Goal: Task Accomplishment & Management: Use online tool/utility

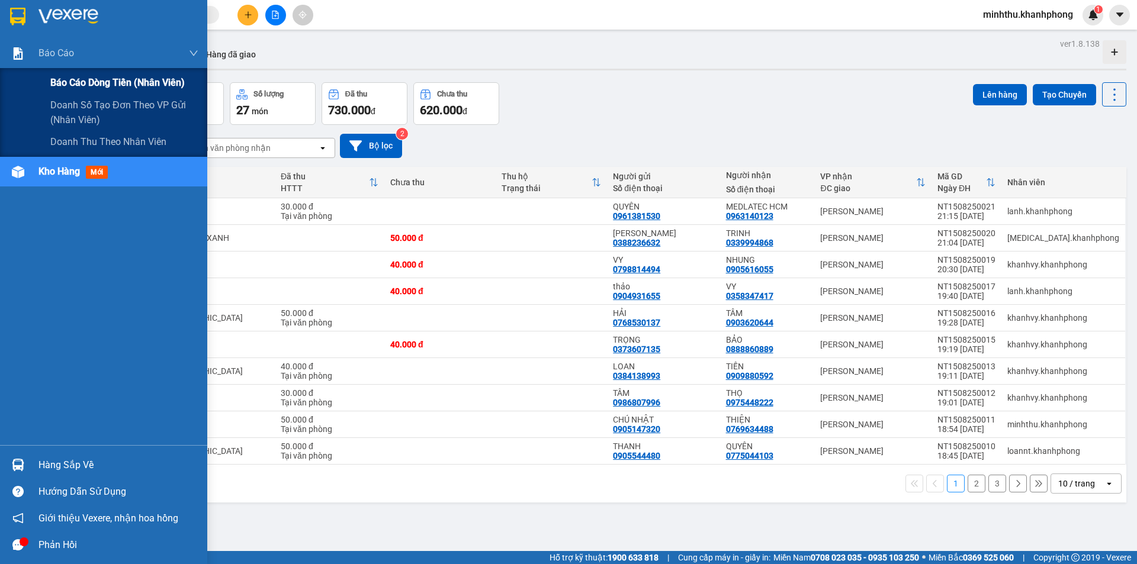
click at [59, 81] on span "Báo cáo dòng tiền (nhân viên)" at bounding box center [117, 82] width 134 height 15
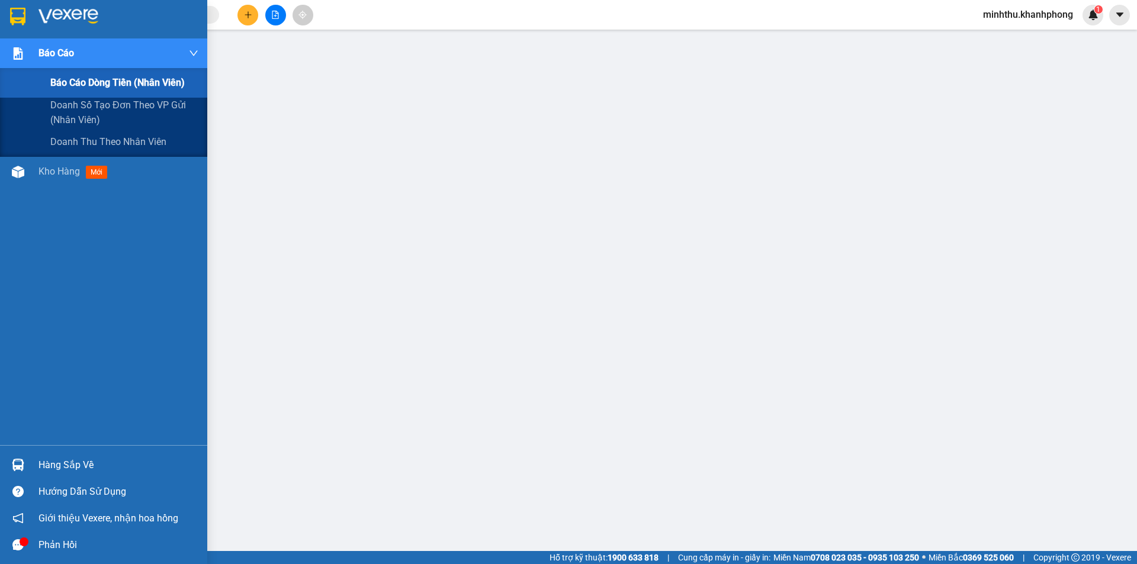
click at [19, 166] on div "Báo cáo Báo cáo dòng tiền (nhân viên) Doanh số tạo đơn theo VP gửi (nhân viên) …" at bounding box center [103, 241] width 207 height 407
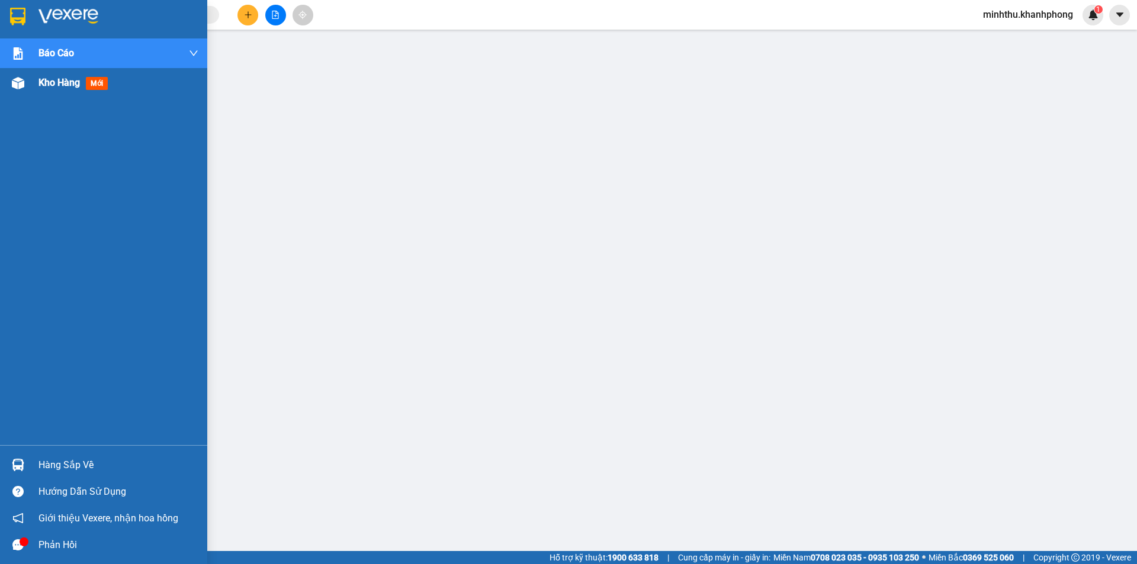
click at [47, 88] on span "Kho hàng" at bounding box center [58, 82] width 41 height 11
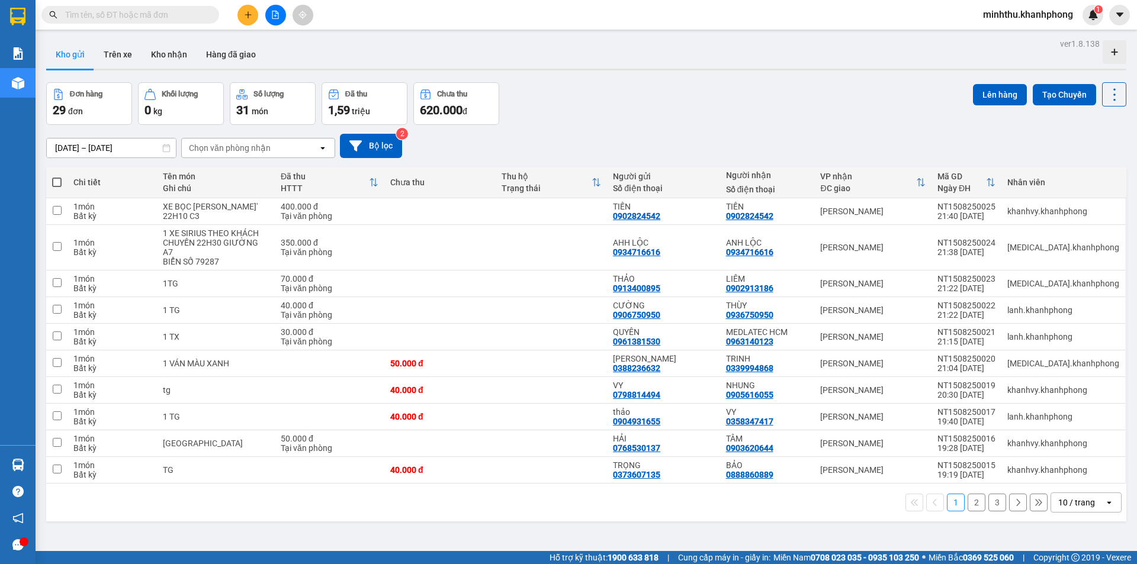
click at [58, 178] on span at bounding box center [56, 182] width 9 height 9
click at [57, 176] on input "checkbox" at bounding box center [57, 176] width 0 height 0
checkbox input "true"
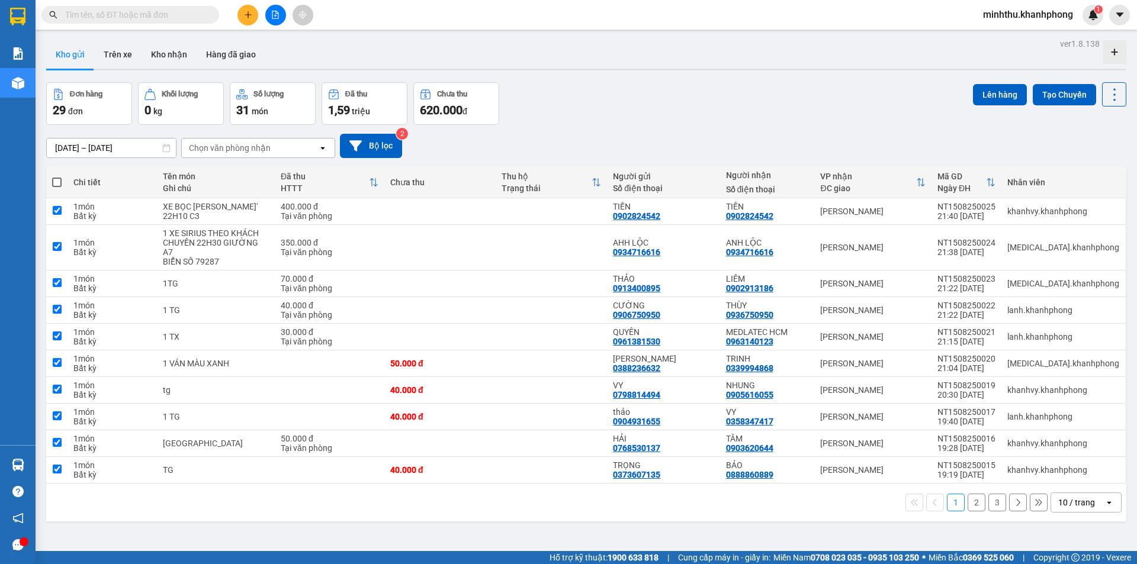
checkbox input "true"
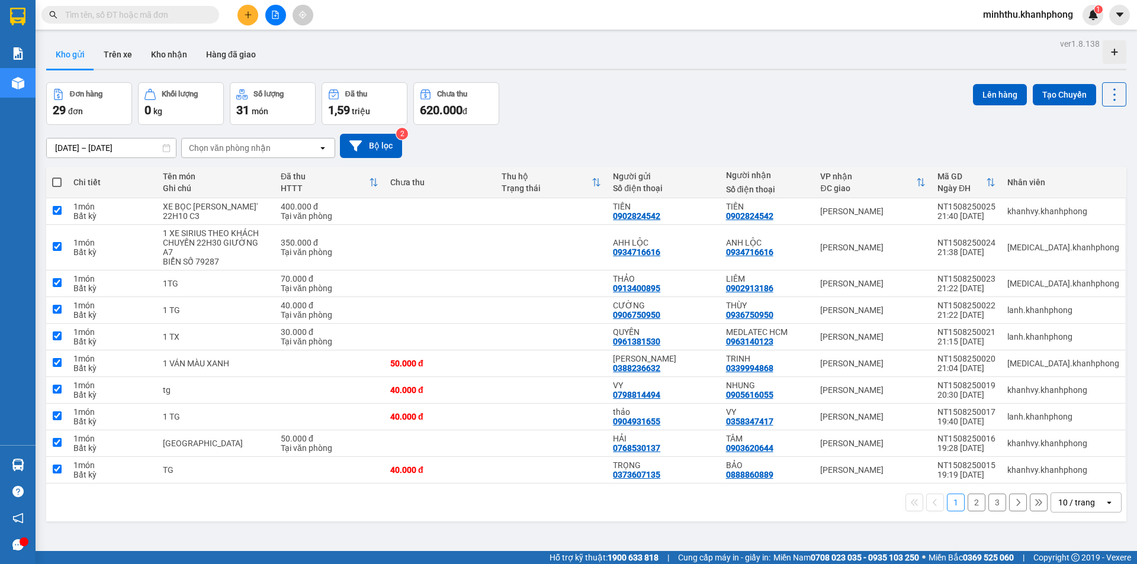
checkbox input "true"
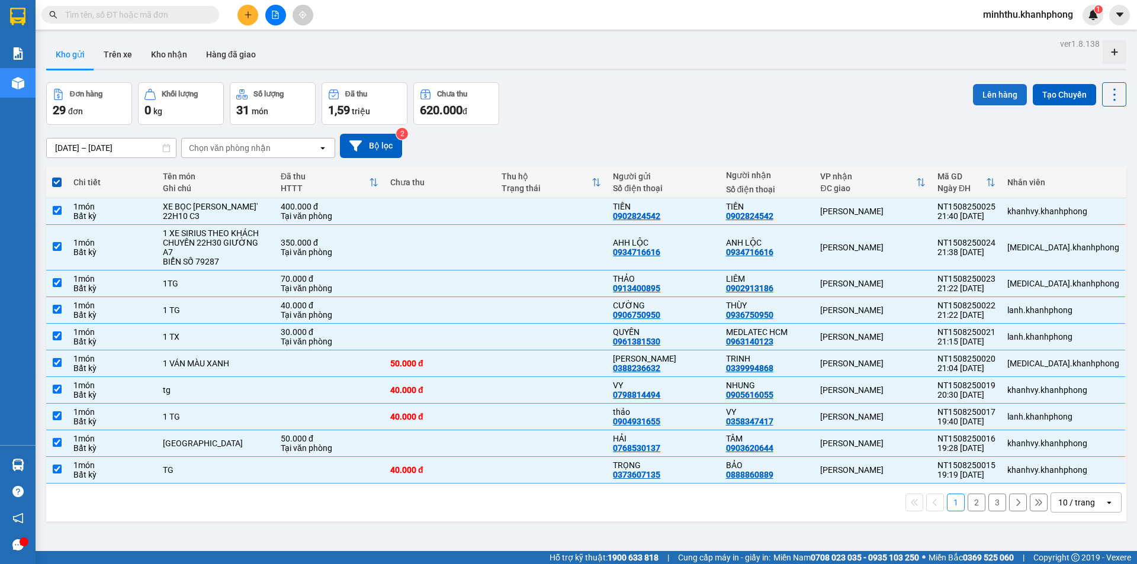
click at [983, 91] on button "Lên hàng" at bounding box center [1000, 94] width 54 height 21
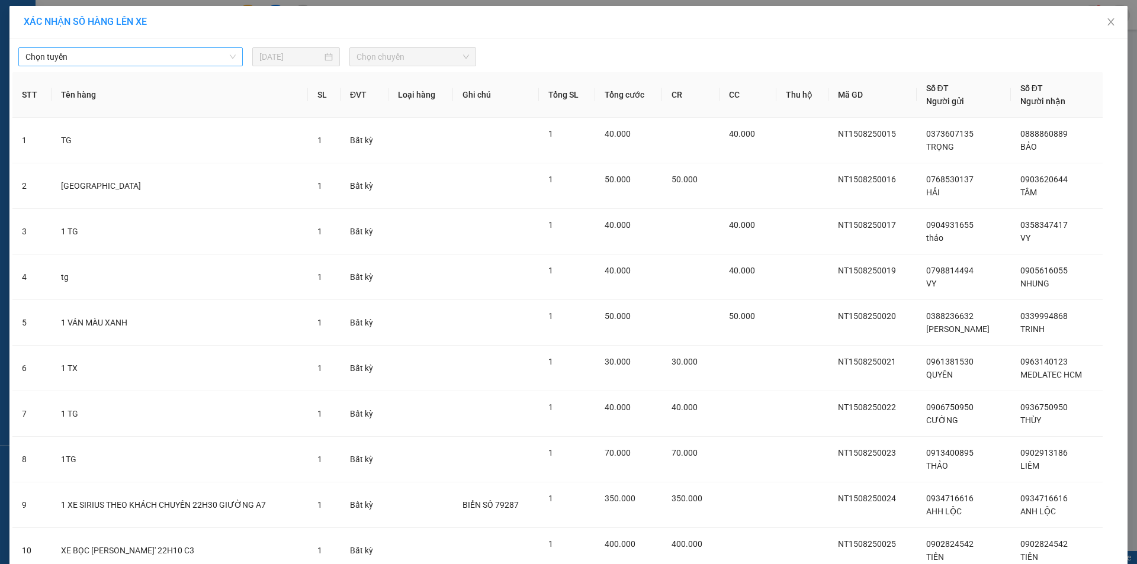
click at [111, 63] on span "Chọn tuyến" at bounding box center [130, 57] width 210 height 18
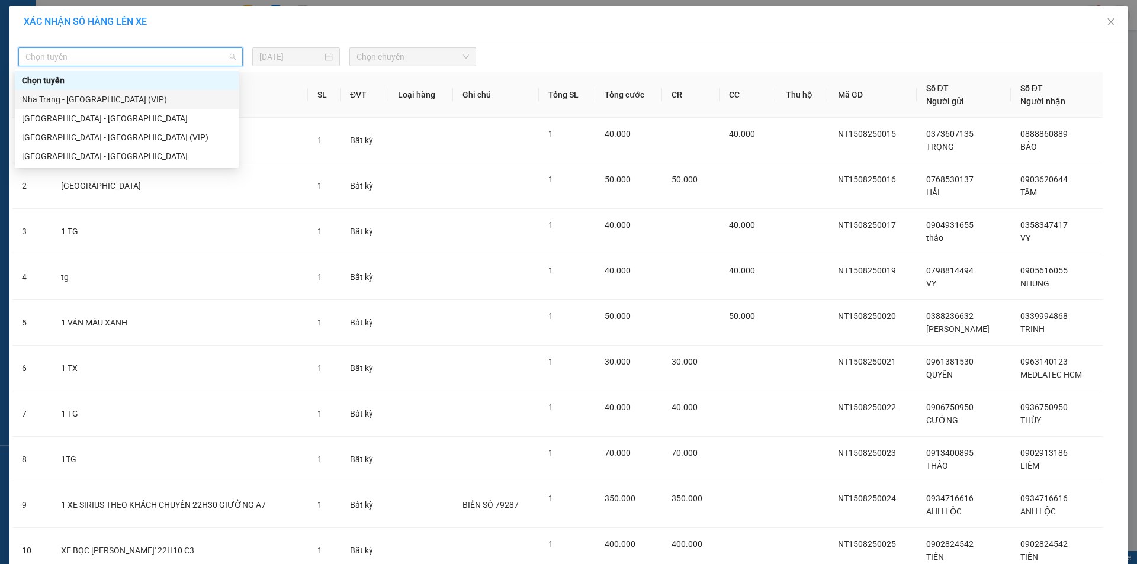
click at [95, 97] on div "Nha Trang - [GEOGRAPHIC_DATA] (VIP)" at bounding box center [127, 99] width 210 height 13
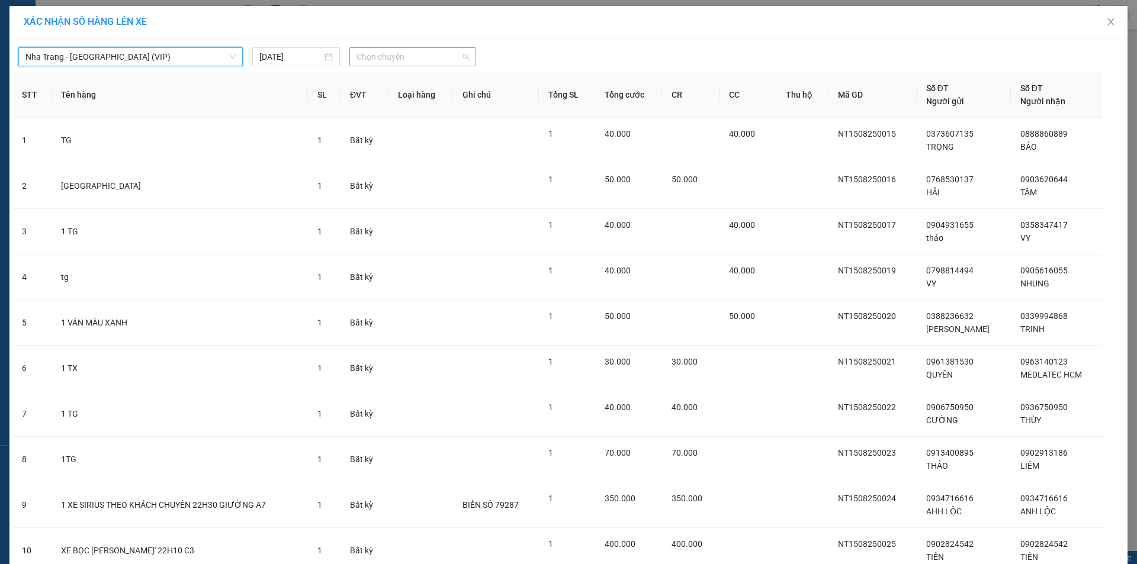
click at [384, 53] on span "Chọn chuyến" at bounding box center [412, 57] width 113 height 18
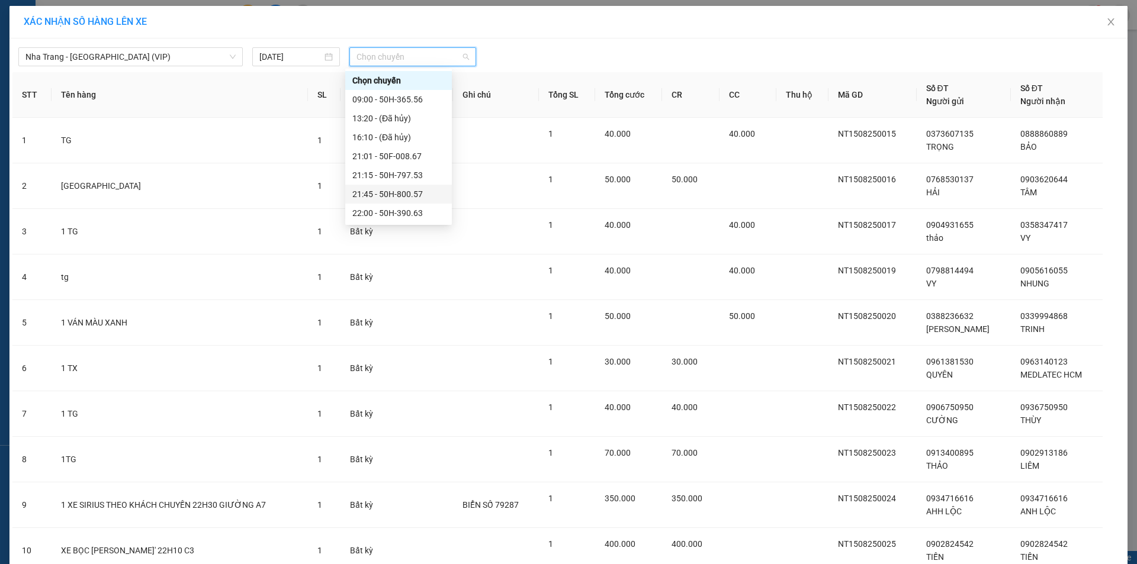
click at [398, 193] on div "21:45 - 50H-800.57" at bounding box center [398, 194] width 92 height 13
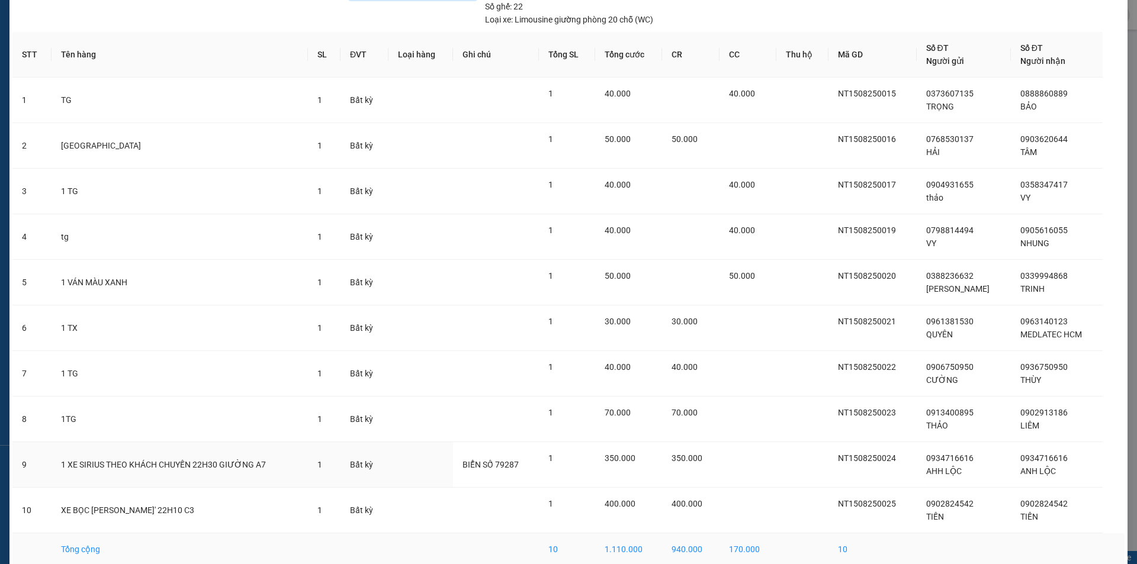
scroll to position [122, 0]
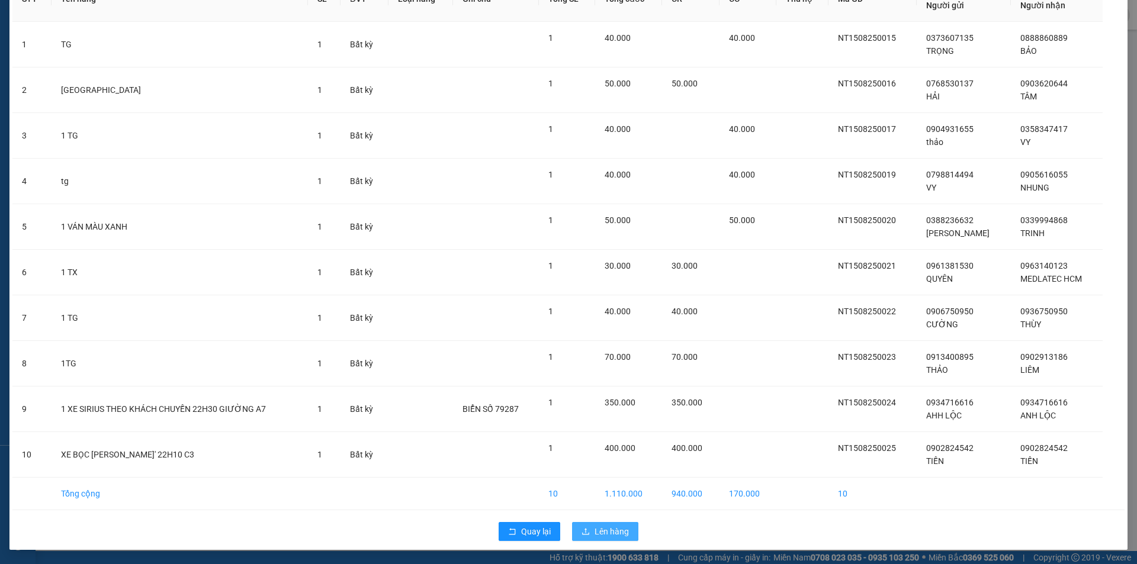
click at [606, 530] on span "Lên hàng" at bounding box center [612, 531] width 34 height 13
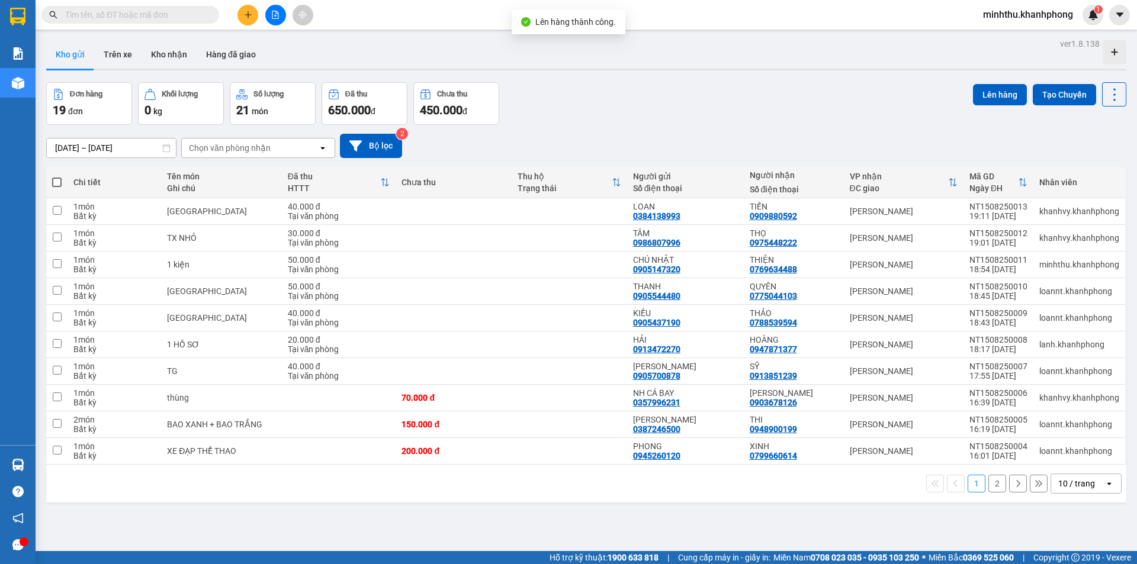
click at [62, 182] on span at bounding box center [56, 182] width 9 height 9
click at [57, 176] on input "checkbox" at bounding box center [57, 176] width 0 height 0
checkbox input "true"
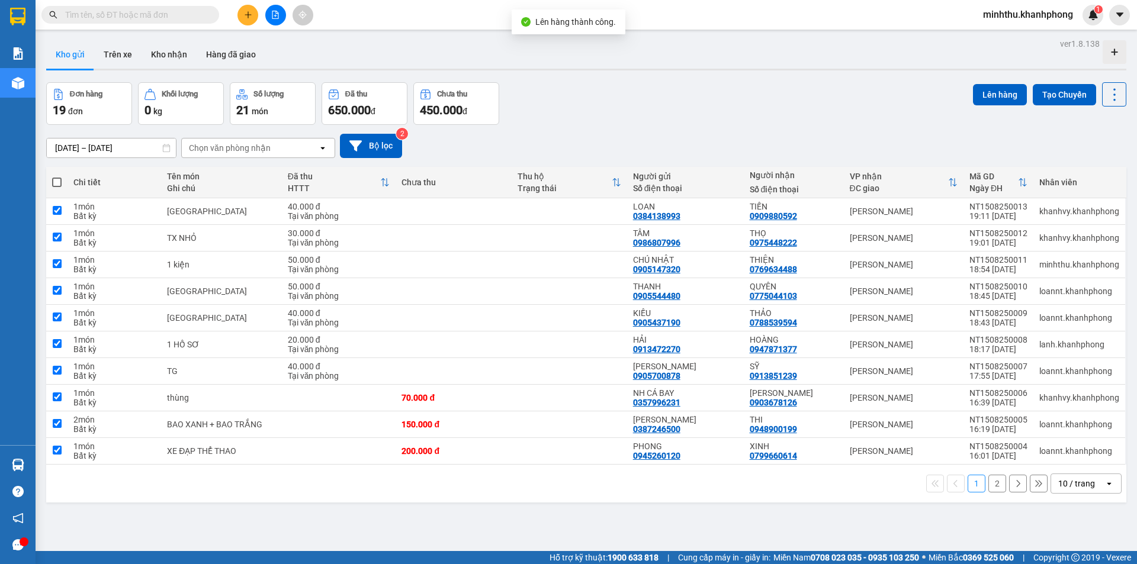
checkbox input "true"
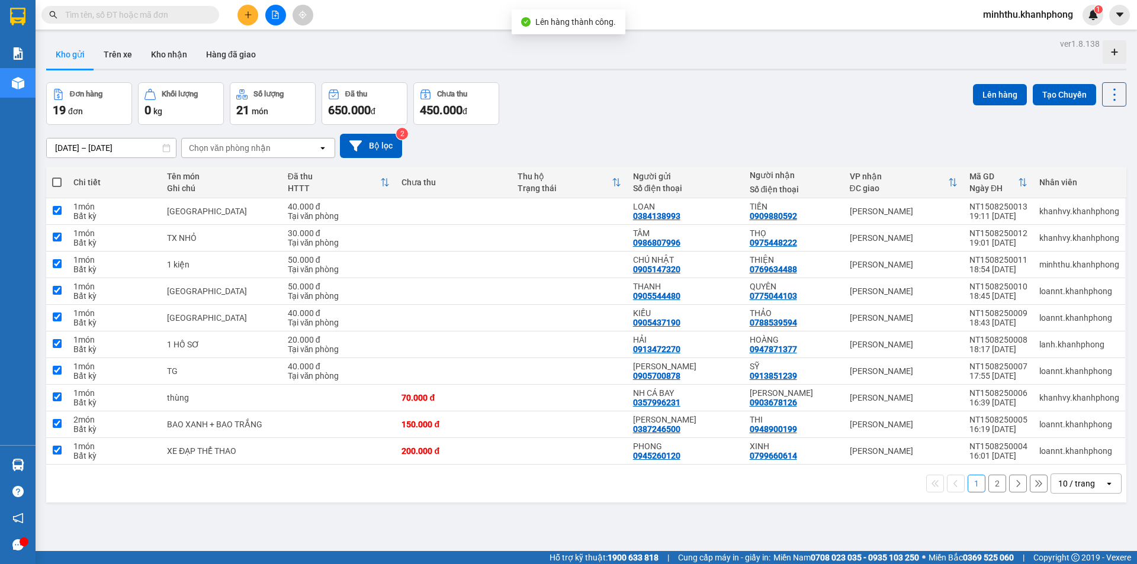
checkbox input "true"
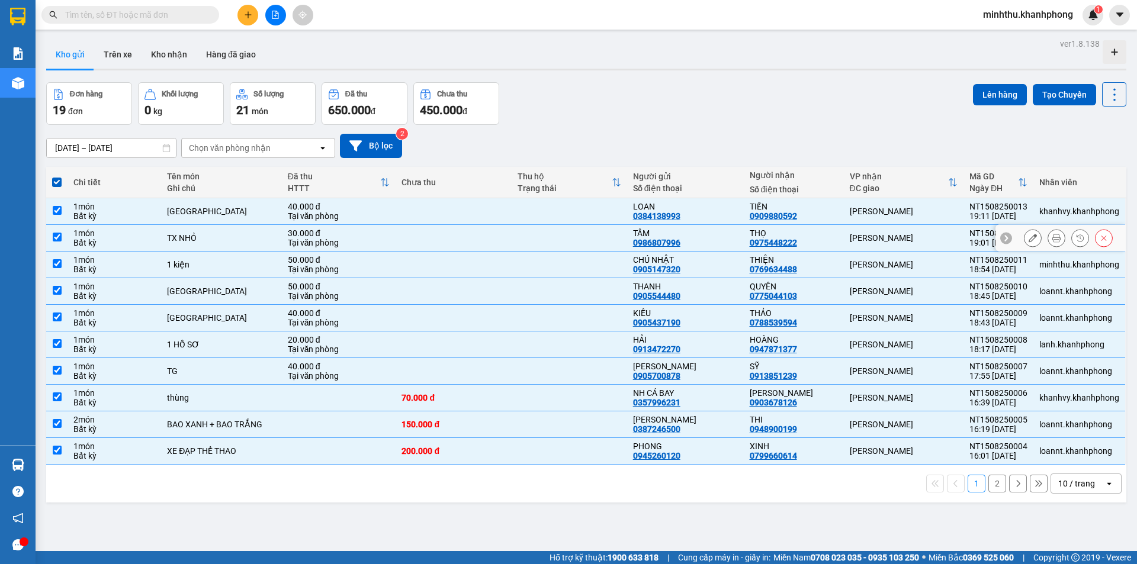
click at [866, 233] on div "[PERSON_NAME]" at bounding box center [904, 237] width 108 height 9
checkbox input "false"
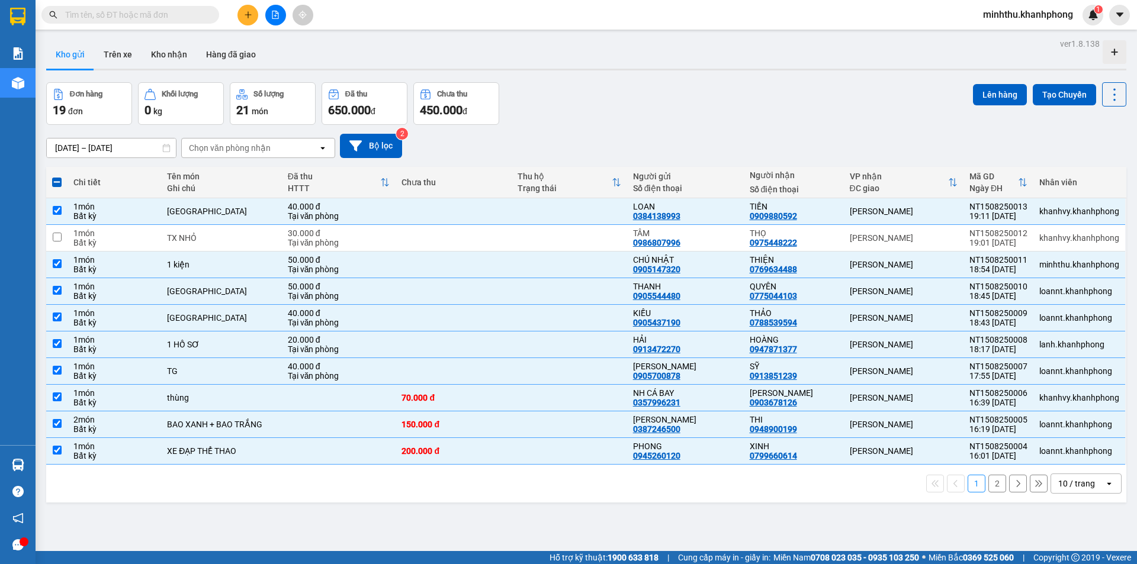
click at [1000, 82] on div "Lên hàng Tạo Chuyến" at bounding box center [1049, 94] width 153 height 24
click at [994, 91] on button "Lên hàng" at bounding box center [1000, 94] width 54 height 21
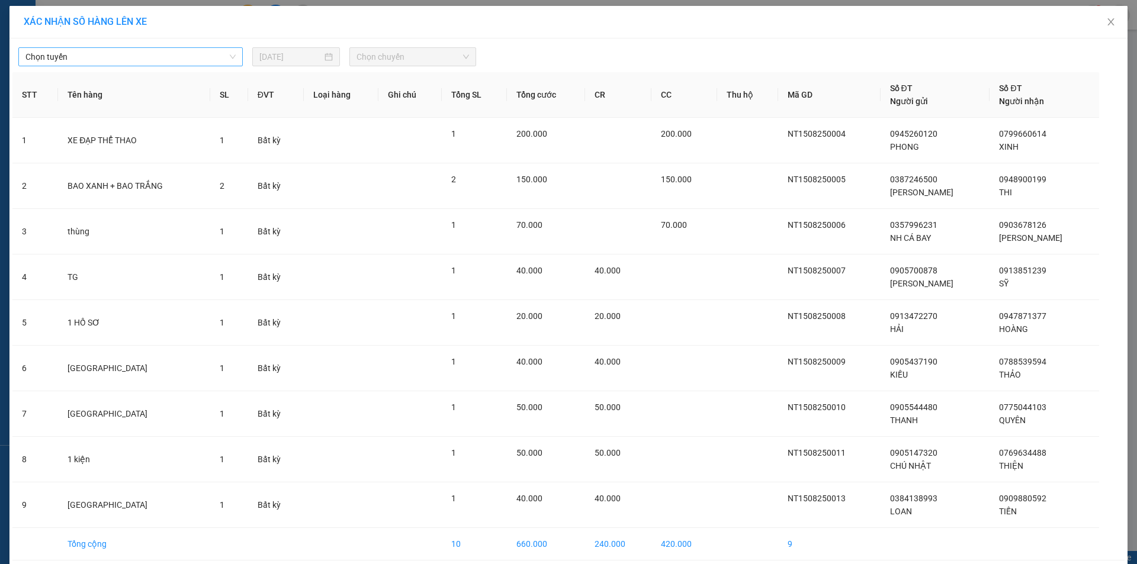
click at [186, 52] on span "Chọn tuyến" at bounding box center [130, 57] width 210 height 18
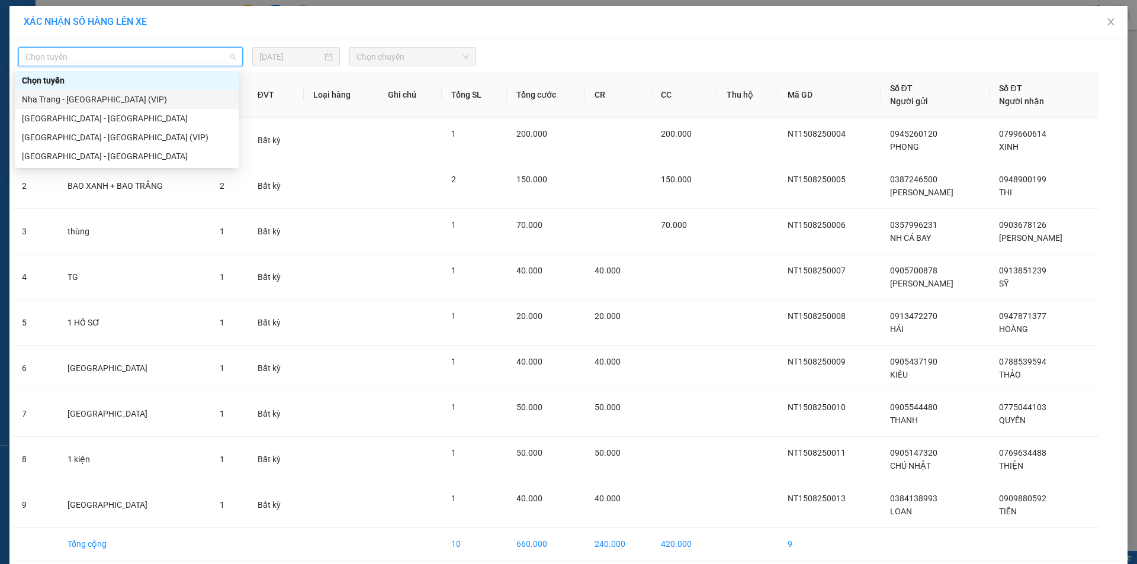
click at [128, 96] on div "Nha Trang - [GEOGRAPHIC_DATA] (VIP)" at bounding box center [127, 99] width 210 height 13
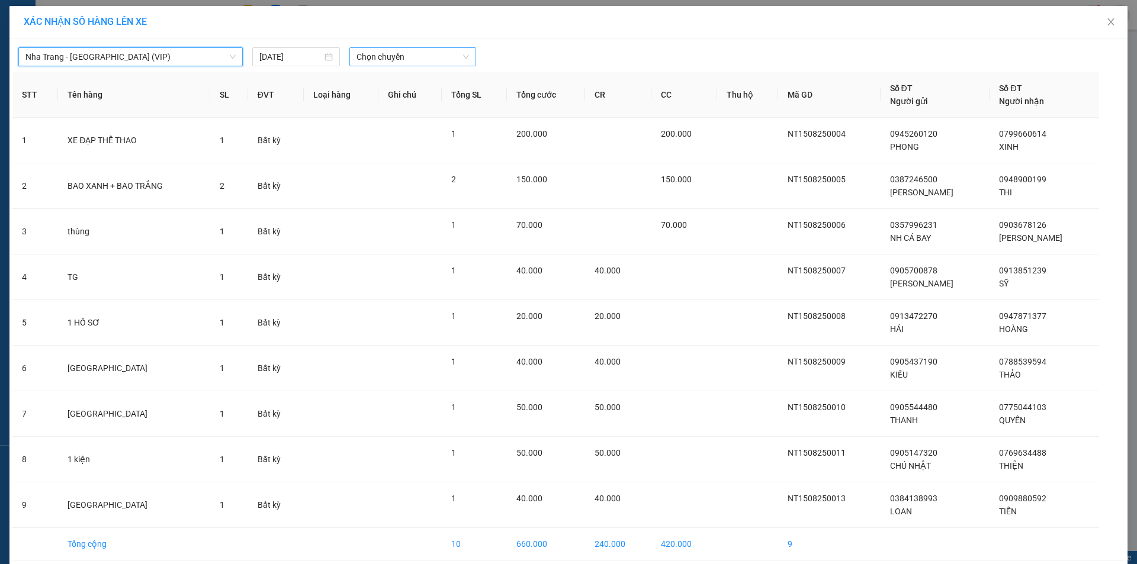
click at [362, 59] on span "Chọn chuyến" at bounding box center [412, 57] width 113 height 18
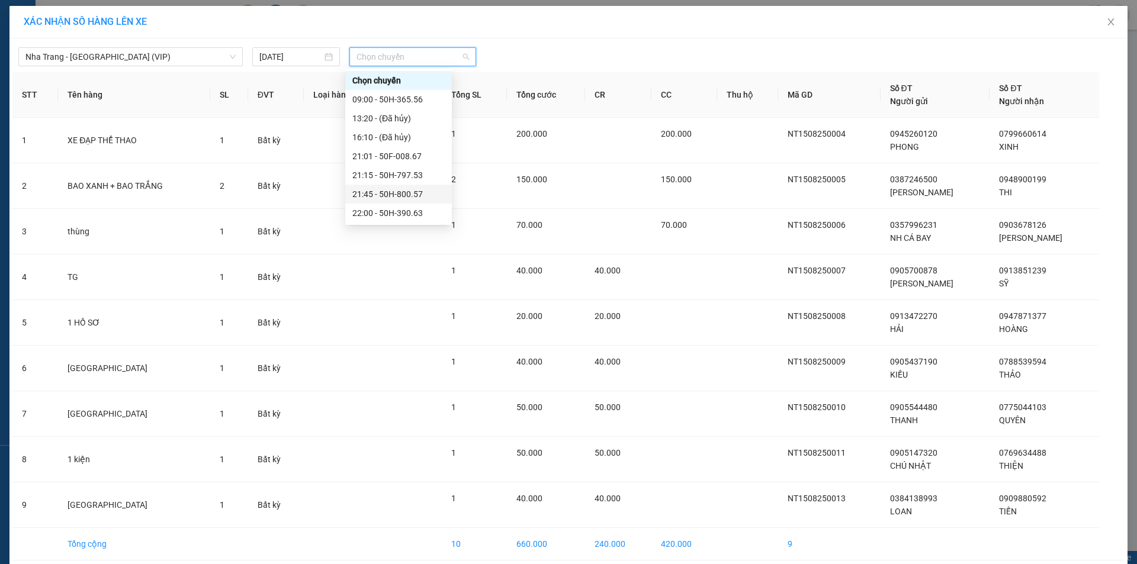
click at [396, 194] on div "21:45 - 50H-800.57" at bounding box center [398, 194] width 92 height 13
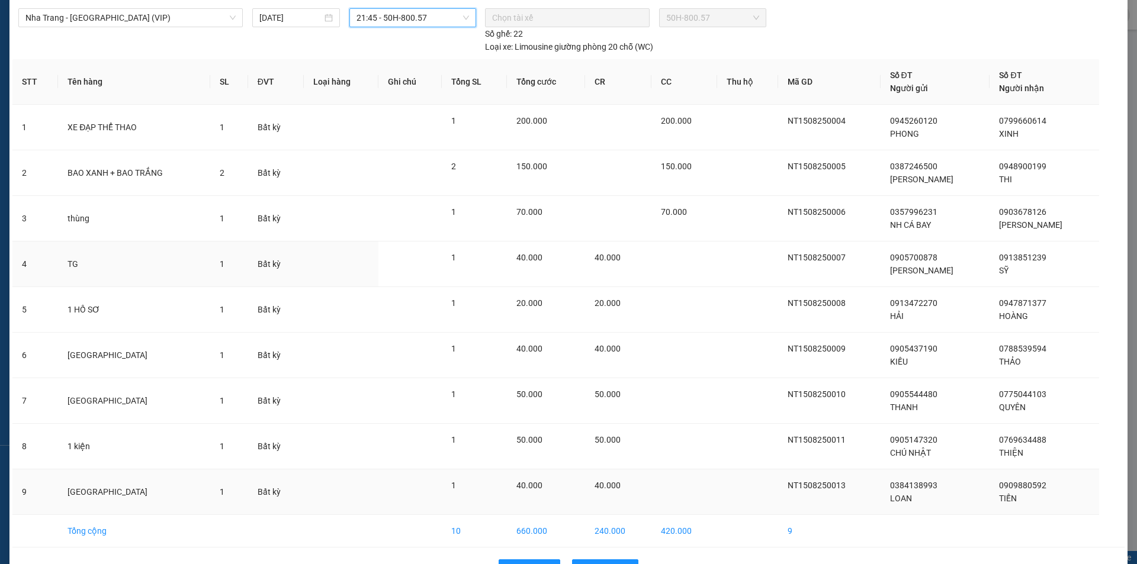
scroll to position [76, 0]
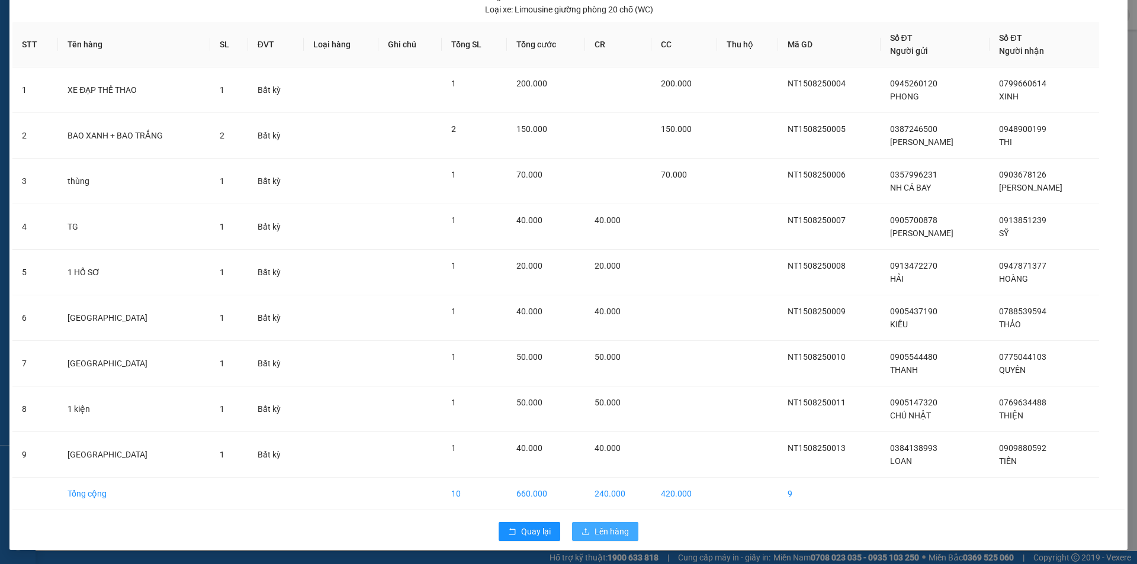
click at [616, 530] on span "Lên hàng" at bounding box center [612, 531] width 34 height 13
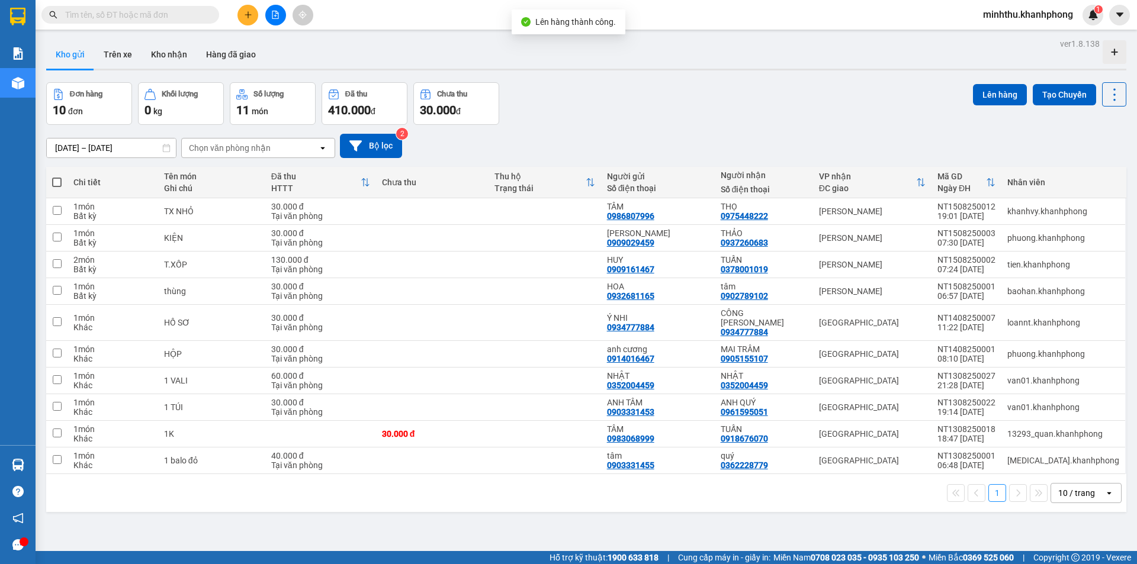
click at [61, 185] on span at bounding box center [56, 182] width 9 height 9
click at [57, 176] on input "checkbox" at bounding box center [57, 176] width 0 height 0
checkbox input "true"
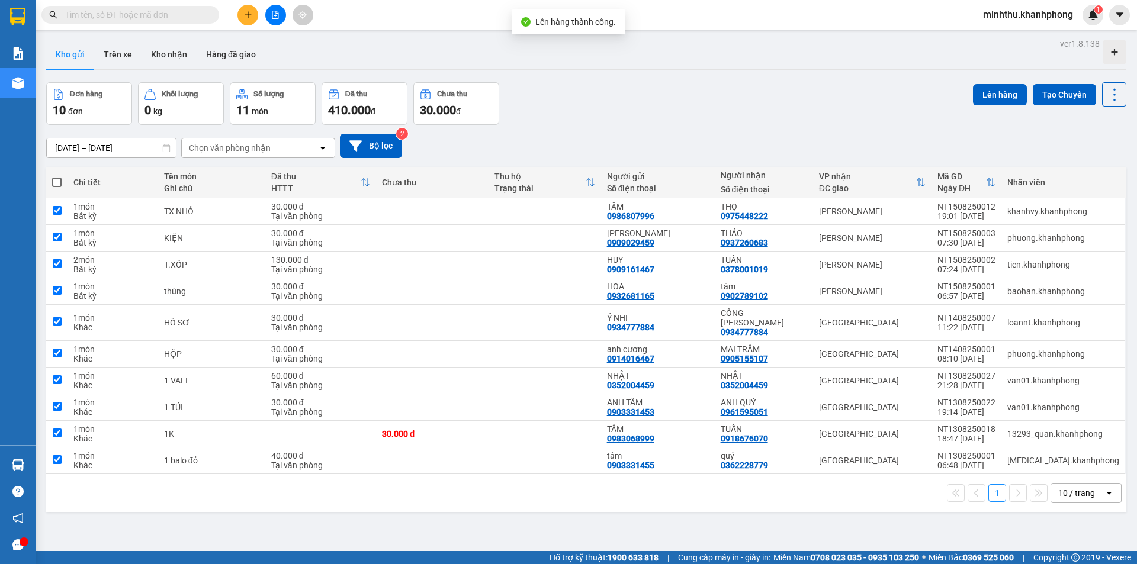
checkbox input "true"
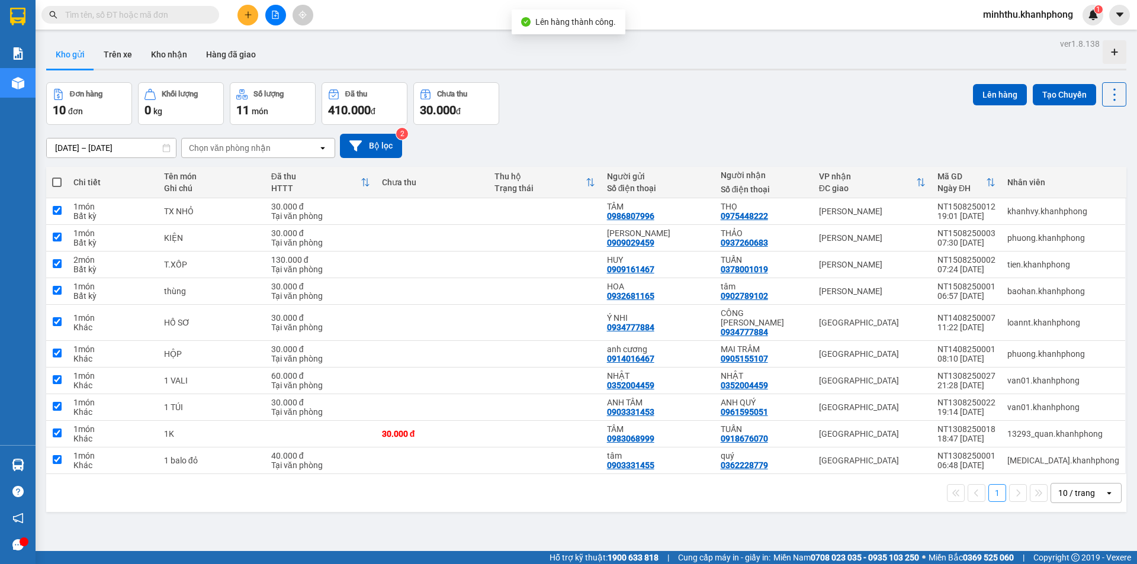
checkbox input "true"
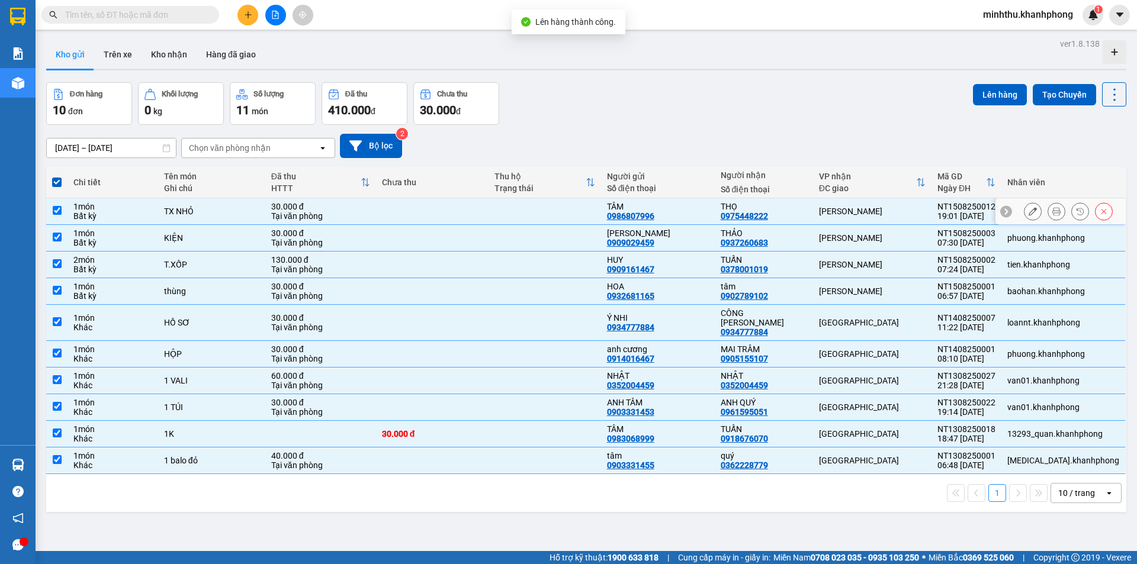
click at [850, 211] on div "[PERSON_NAME]" at bounding box center [872, 211] width 107 height 9
checkbox input "false"
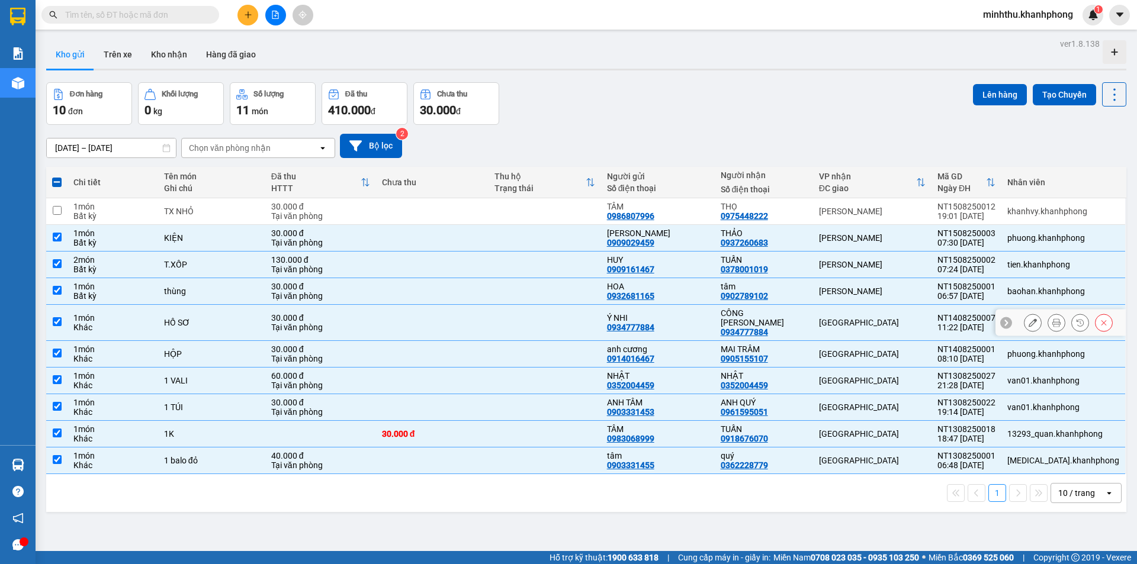
click at [840, 320] on div "[GEOGRAPHIC_DATA]" at bounding box center [872, 322] width 107 height 9
checkbox input "false"
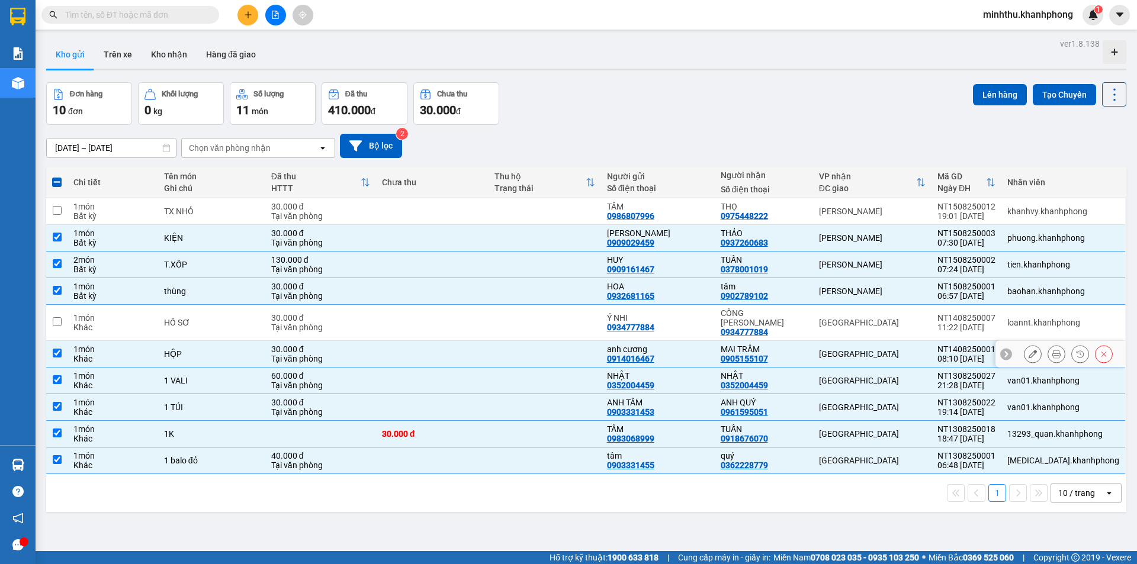
click at [840, 349] on div "[GEOGRAPHIC_DATA]" at bounding box center [872, 353] width 107 height 9
checkbox input "false"
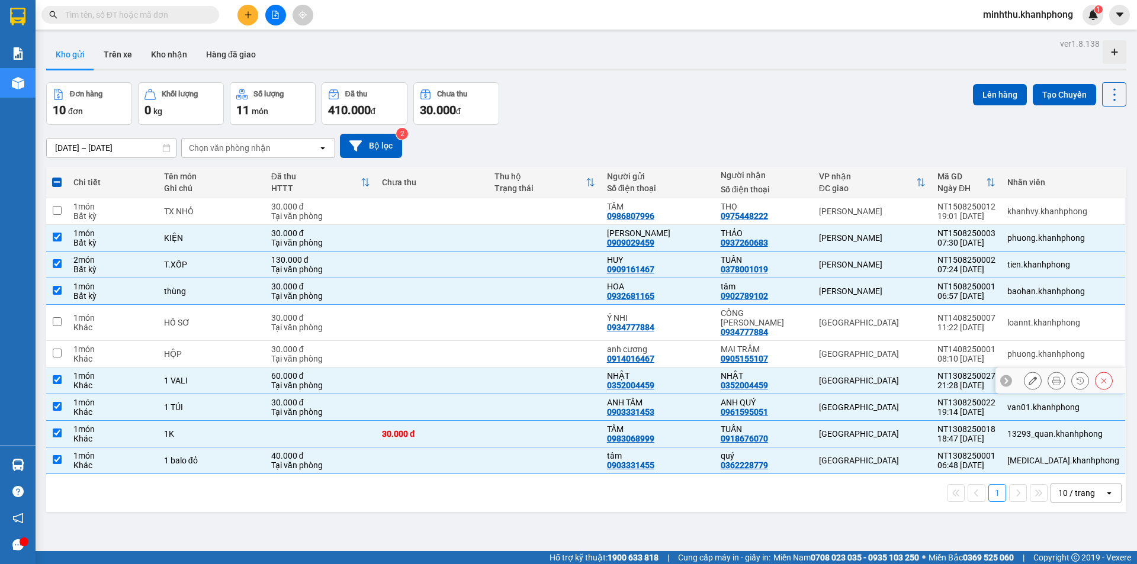
click at [840, 376] on div "[GEOGRAPHIC_DATA]" at bounding box center [872, 380] width 107 height 9
checkbox input "false"
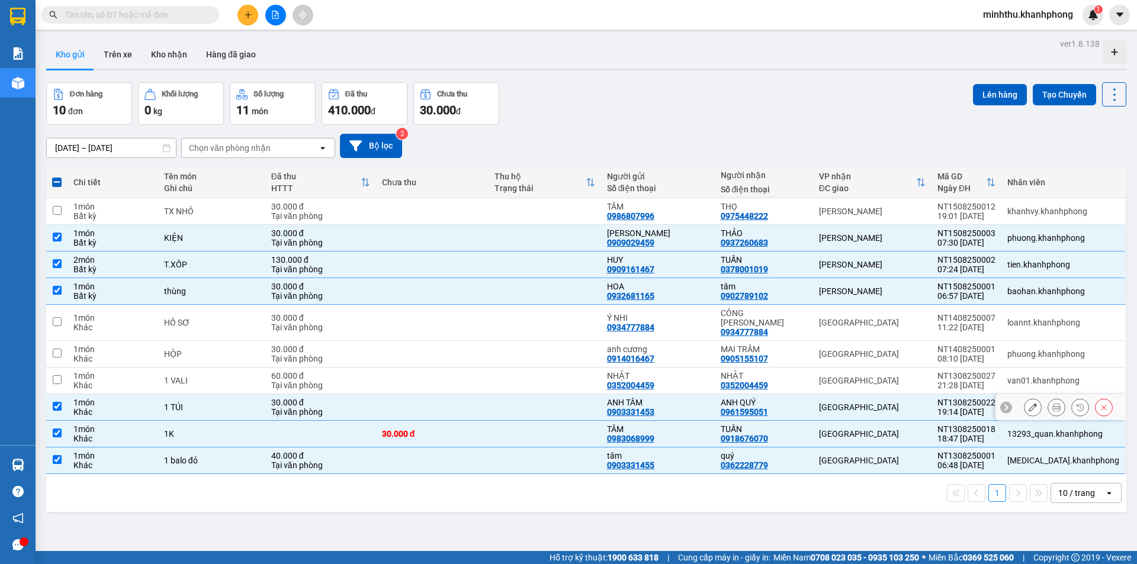
click at [854, 410] on td "[GEOGRAPHIC_DATA]" at bounding box center [872, 407] width 118 height 27
checkbox input "false"
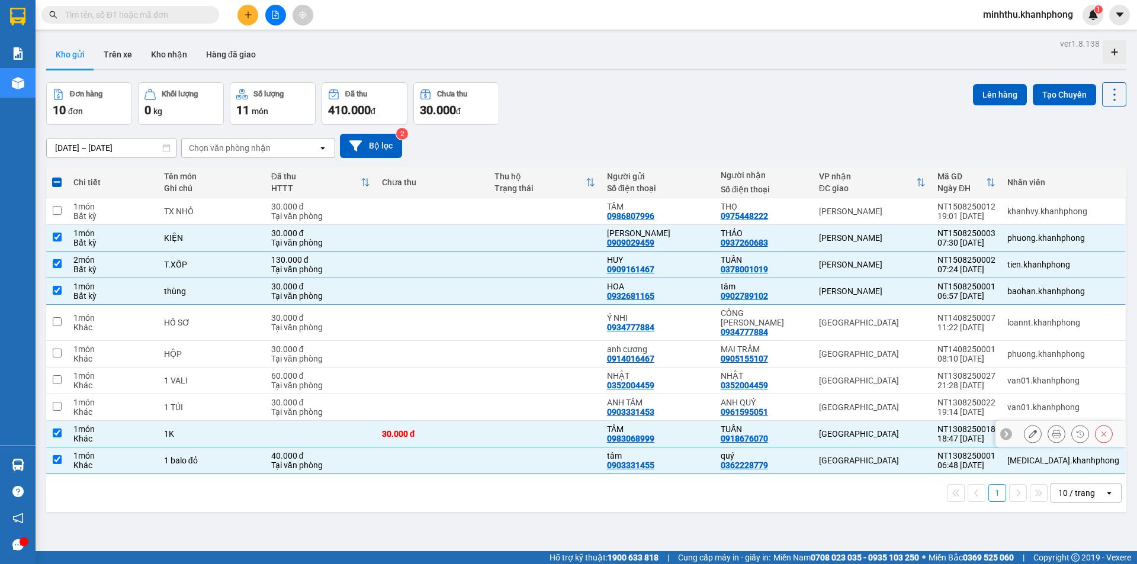
click at [854, 429] on div "[GEOGRAPHIC_DATA]" at bounding box center [872, 433] width 107 height 9
checkbox input "false"
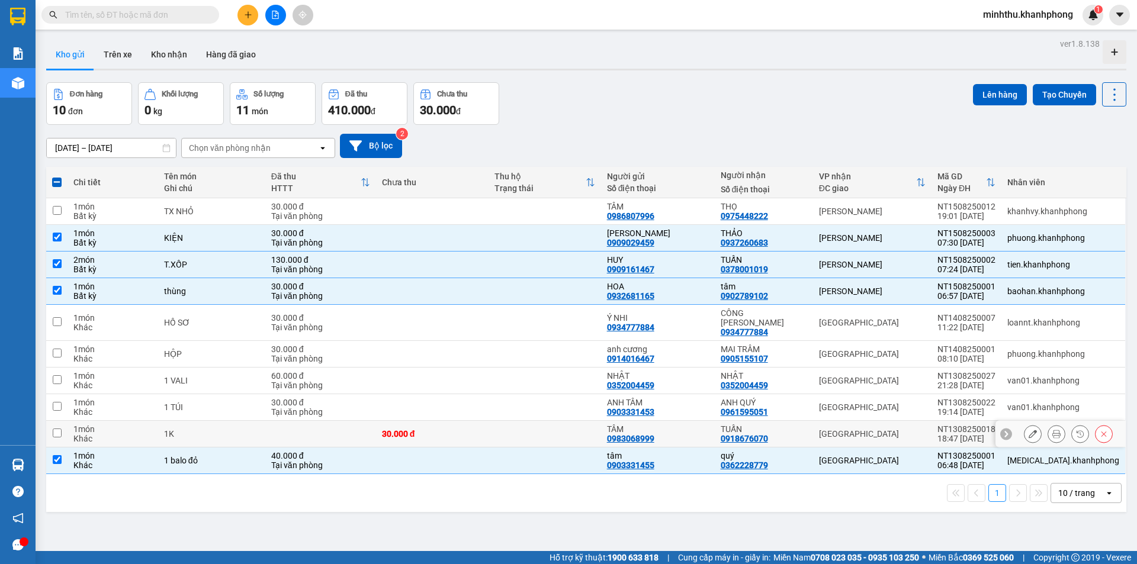
click at [856, 456] on div "[GEOGRAPHIC_DATA]" at bounding box center [872, 460] width 107 height 9
checkbox input "false"
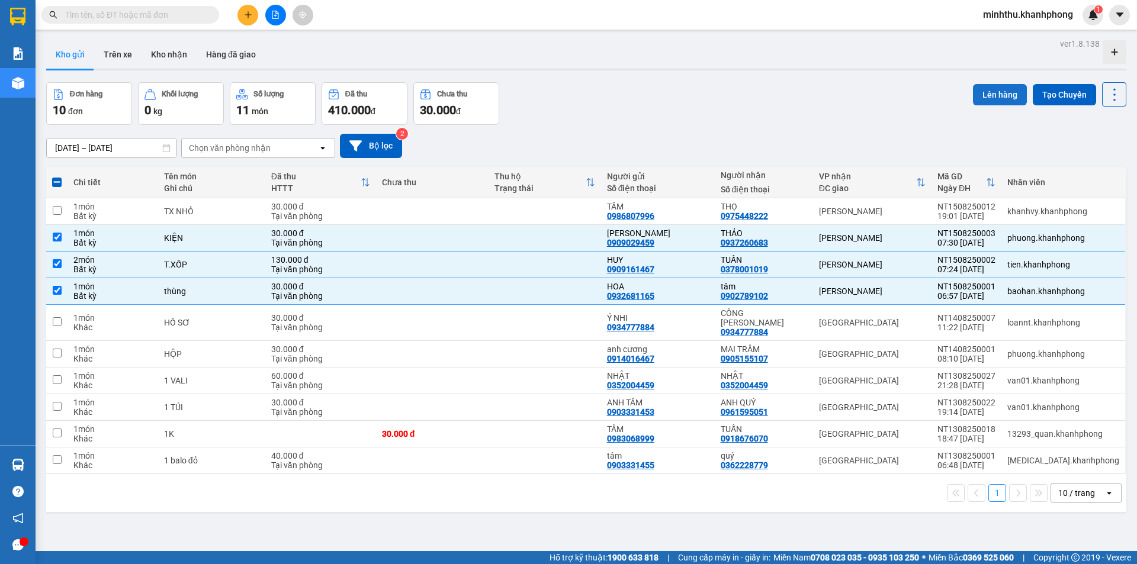
click at [1004, 95] on button "Lên hàng" at bounding box center [1000, 94] width 54 height 21
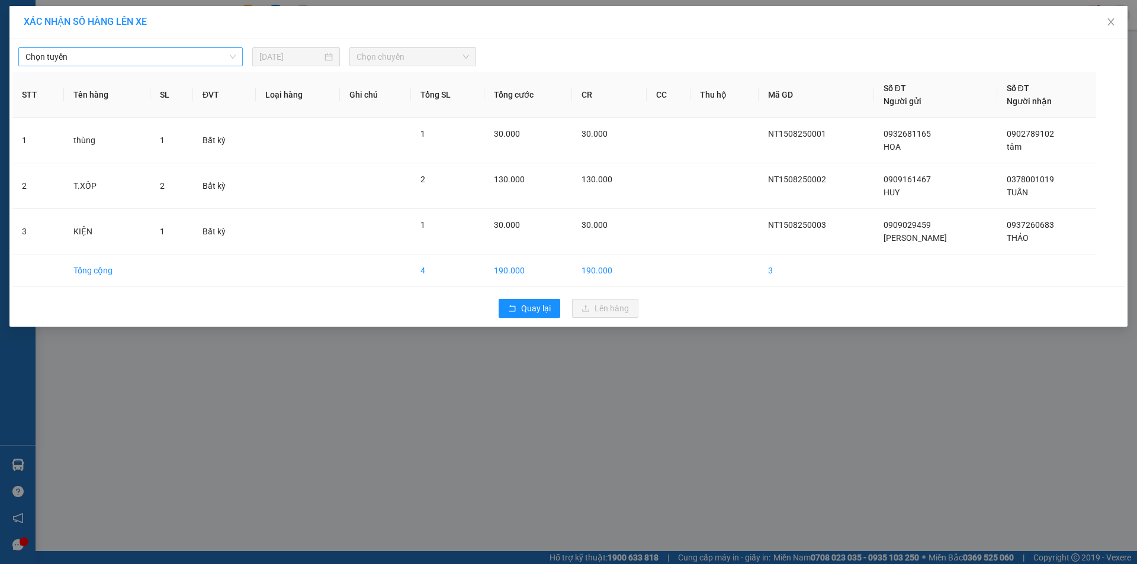
click at [76, 51] on span "Chọn tuyến" at bounding box center [130, 57] width 210 height 18
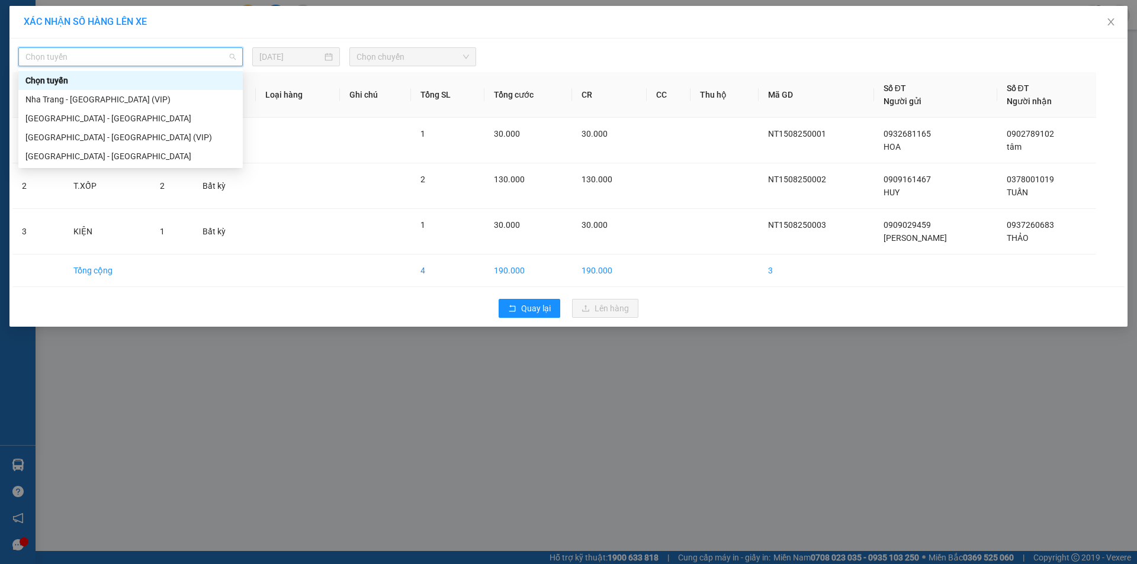
click at [73, 59] on span "Chọn tuyến" at bounding box center [130, 57] width 210 height 18
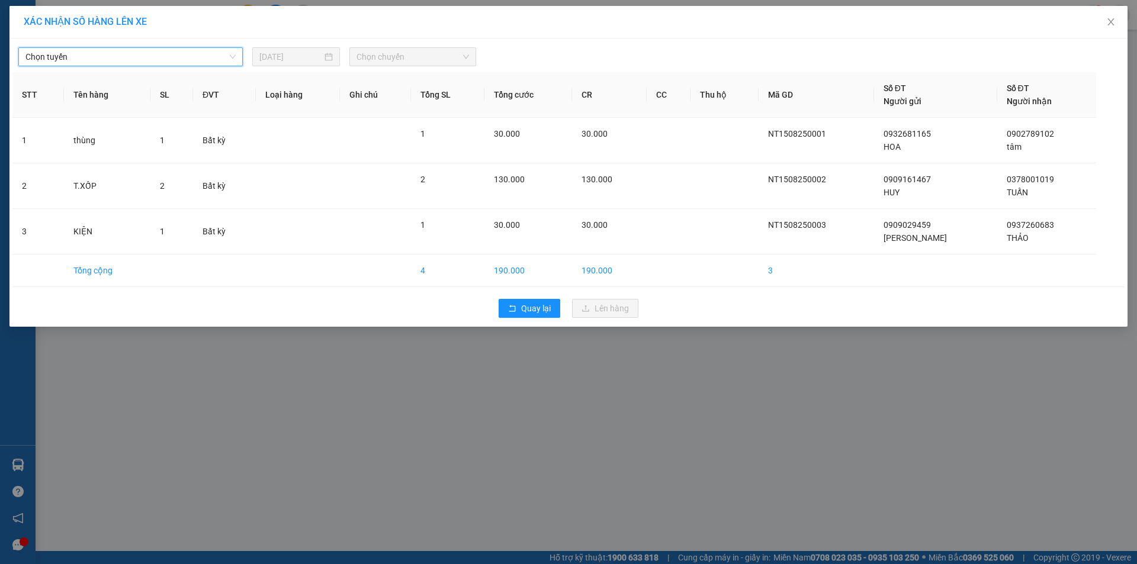
click at [76, 69] on div "Chọn tuyến Chọn tuyến [DATE] Chọn chuyến STT Tên hàng SL ĐVT Loại hàng Ghi chú …" at bounding box center [568, 182] width 1118 height 288
click at [86, 63] on span "Chọn tuyến" at bounding box center [130, 57] width 210 height 18
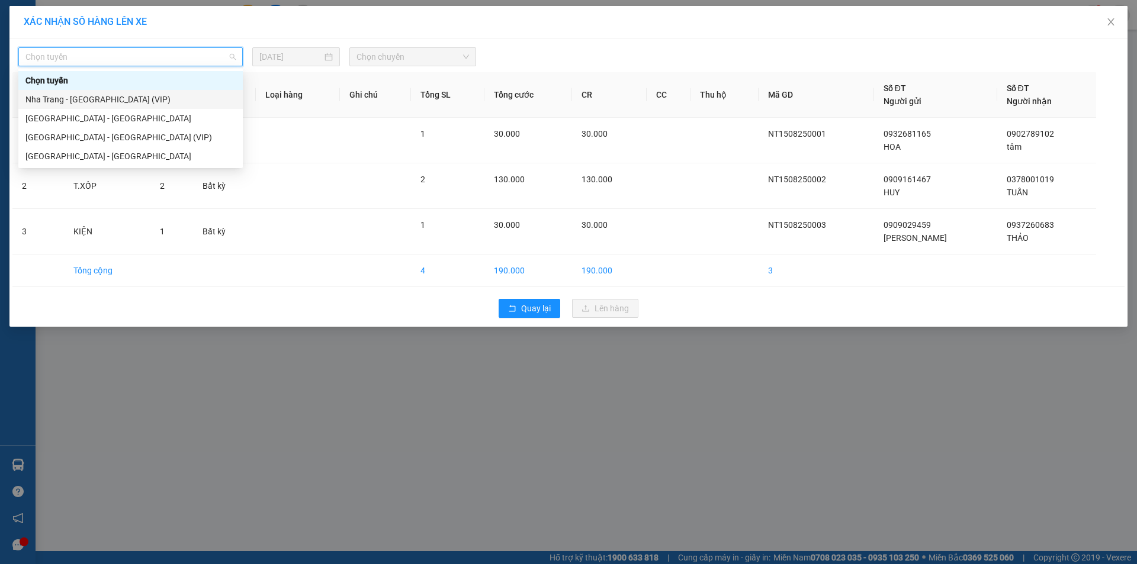
click at [86, 104] on div "Nha Trang - [GEOGRAPHIC_DATA] (VIP)" at bounding box center [130, 99] width 210 height 13
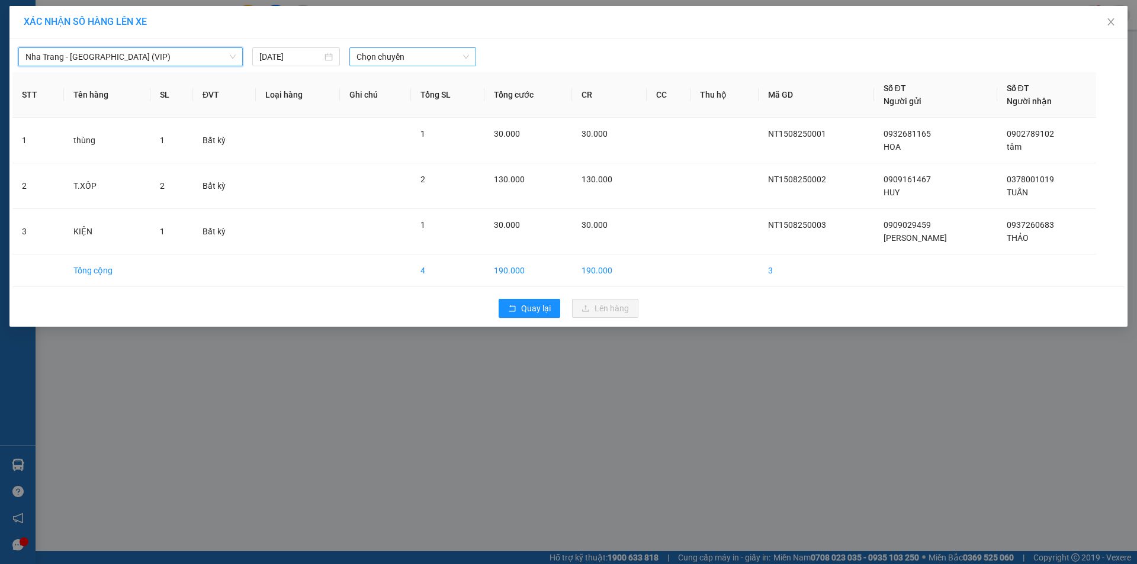
drag, startPoint x: 394, startPoint y: 66, endPoint x: 401, endPoint y: 56, distance: 12.3
click at [394, 66] on div "[GEOGRAPHIC_DATA] - [GEOGRAPHIC_DATA] (VIP) [GEOGRAPHIC_DATA] - [GEOGRAPHIC_DAT…" at bounding box center [568, 182] width 1118 height 288
click at [401, 55] on span "Chọn chuyến" at bounding box center [412, 57] width 113 height 18
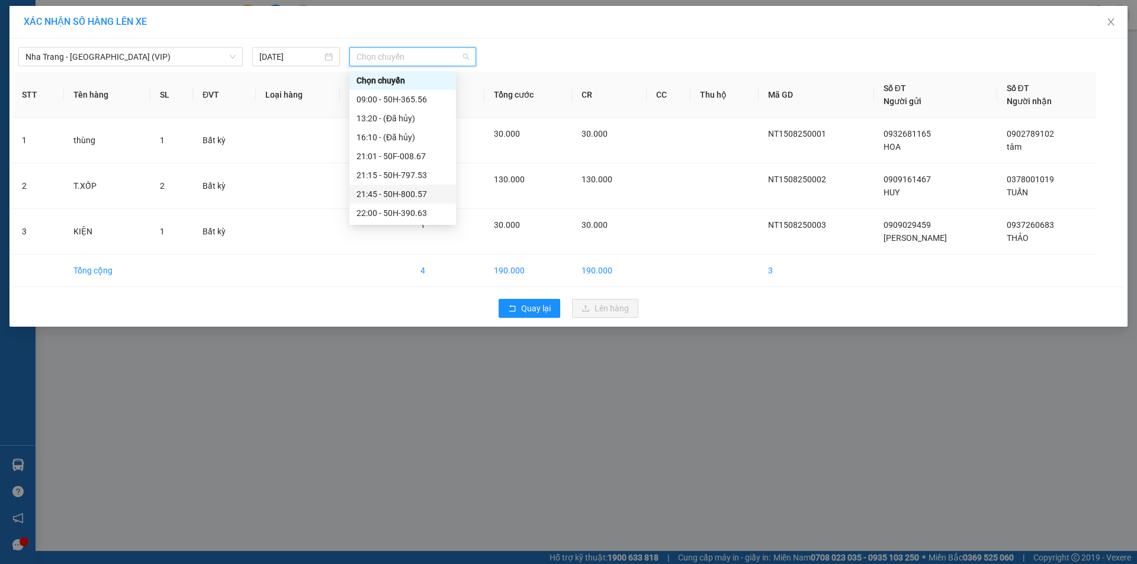
click at [425, 195] on div "21:45 - 50H-800.57" at bounding box center [402, 194] width 92 height 13
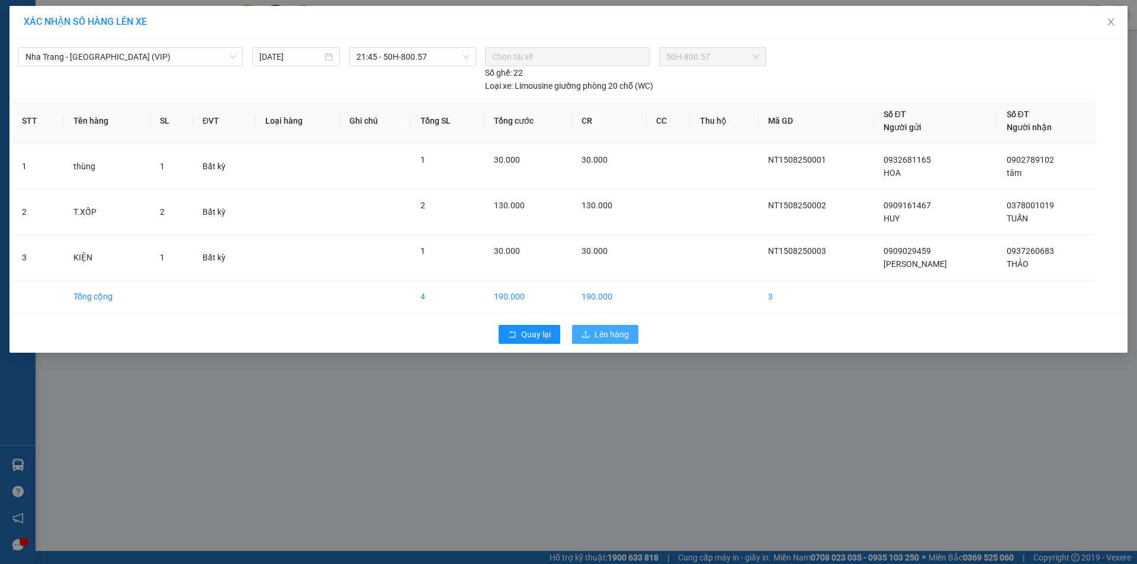
click at [620, 335] on span "Lên hàng" at bounding box center [612, 334] width 34 height 13
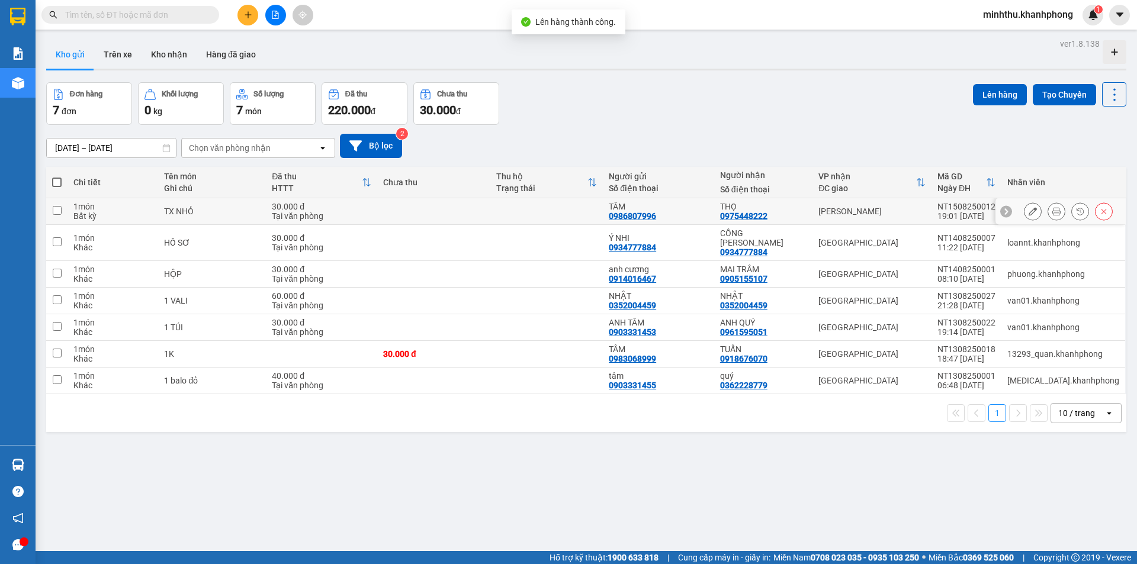
click at [792, 204] on div "THỌ" at bounding box center [763, 206] width 87 height 9
checkbox input "true"
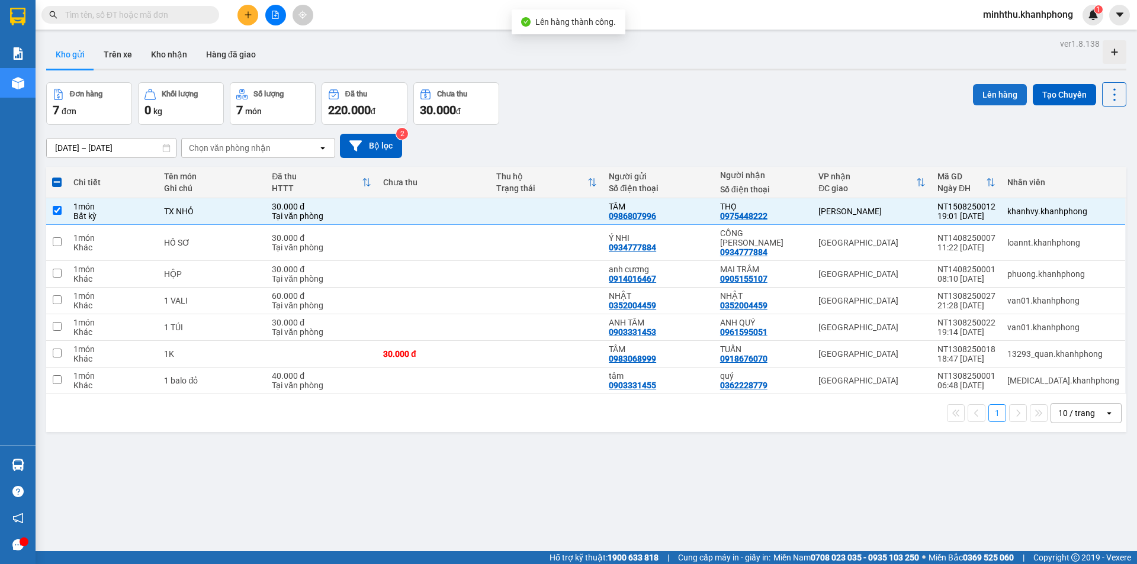
click at [973, 95] on button "Lên hàng" at bounding box center [1000, 94] width 54 height 21
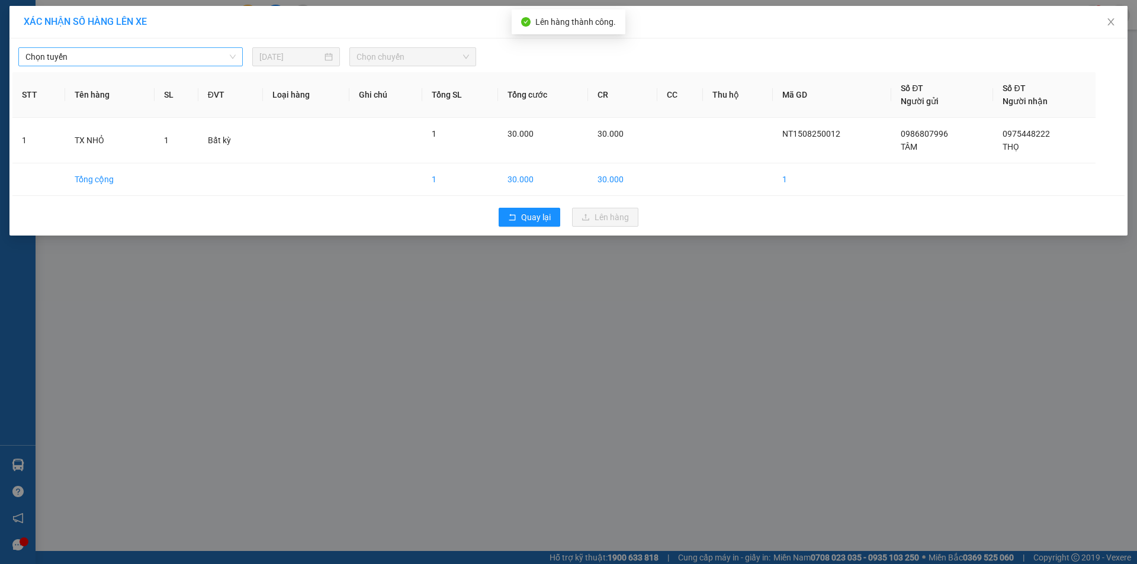
click at [88, 53] on span "Chọn tuyến" at bounding box center [130, 57] width 210 height 18
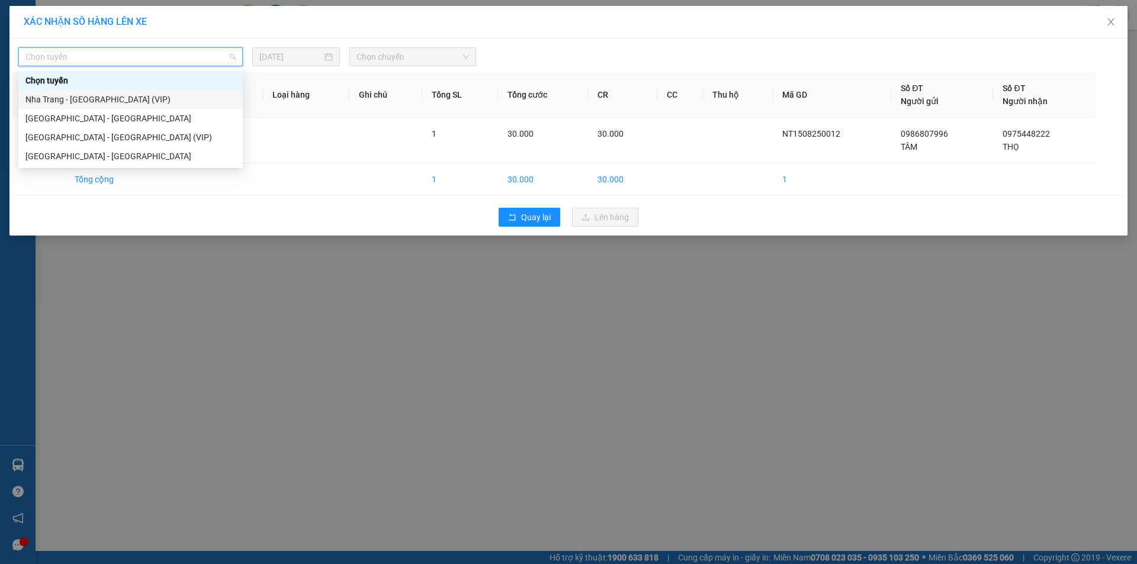
click at [83, 98] on div "Nha Trang - [GEOGRAPHIC_DATA] (VIP)" at bounding box center [130, 99] width 210 height 13
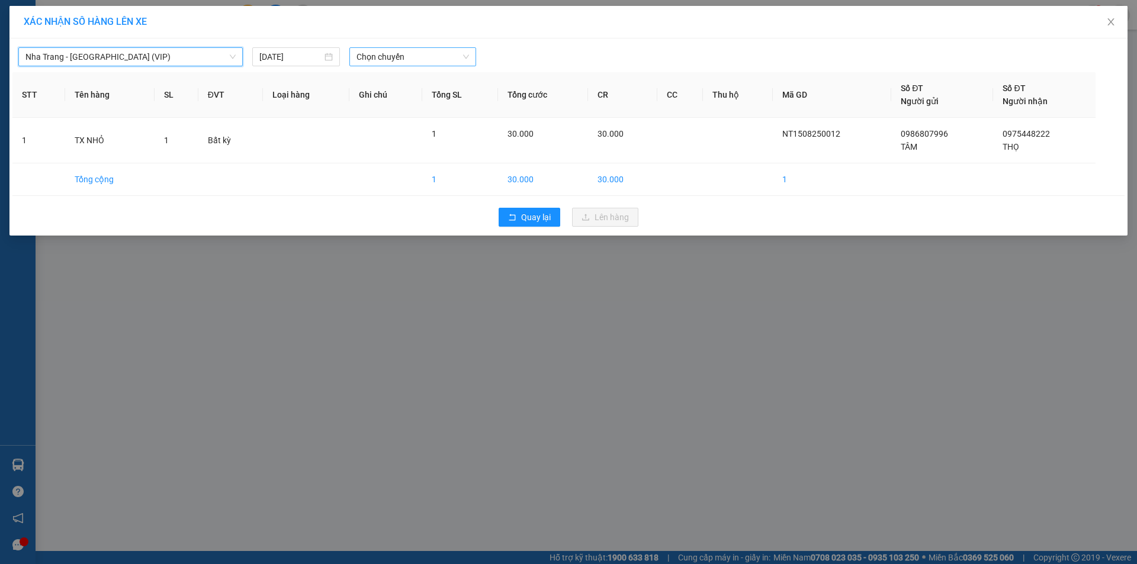
click at [377, 58] on span "Chọn chuyến" at bounding box center [412, 57] width 113 height 18
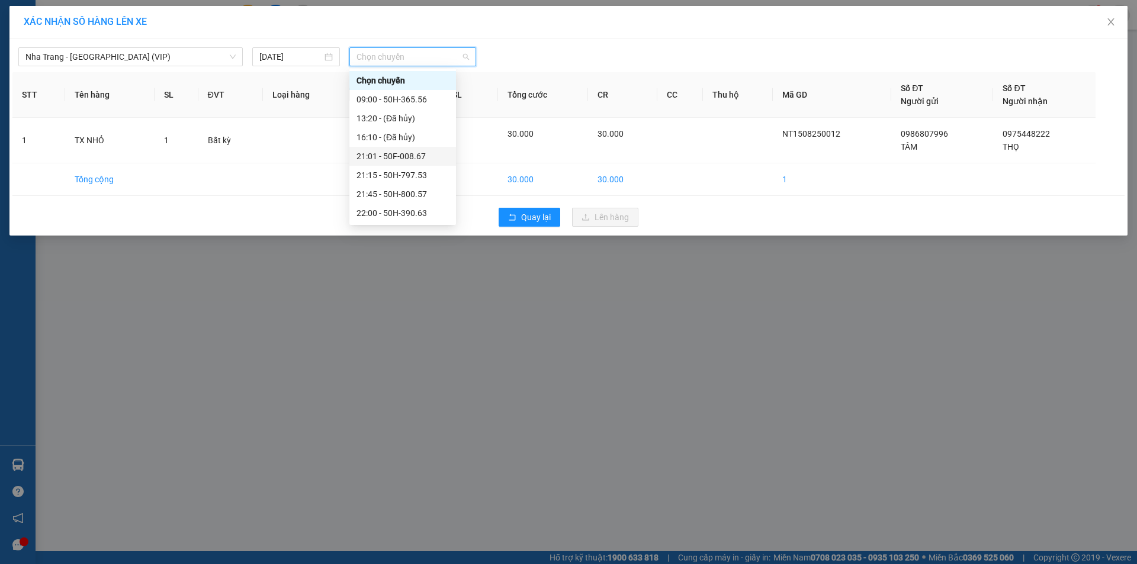
click at [380, 154] on div "21:01 - 50F-008.67" at bounding box center [402, 156] width 92 height 13
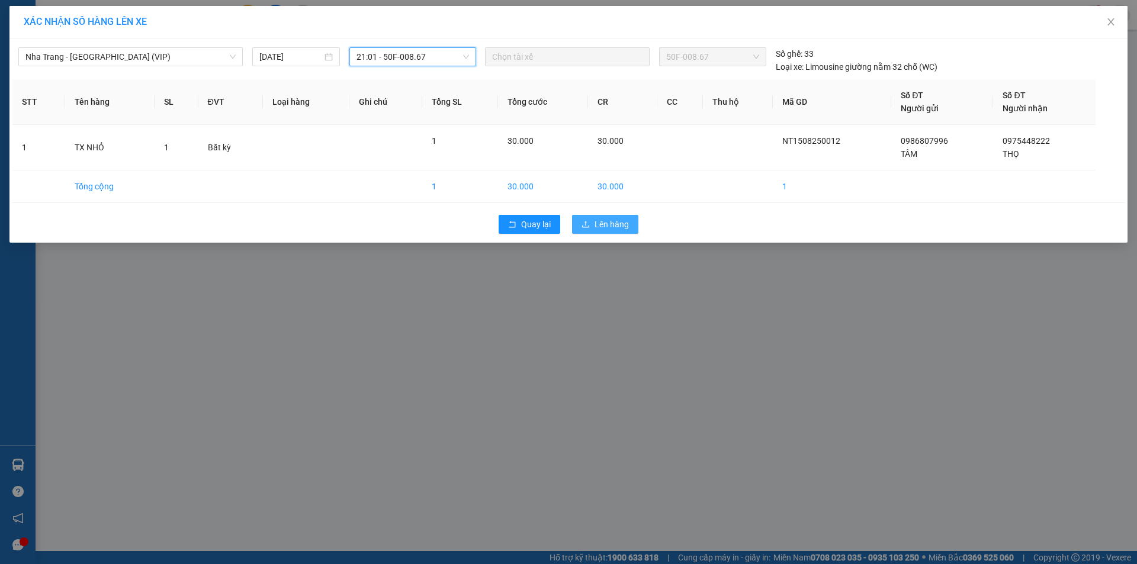
click at [602, 219] on span "Lên hàng" at bounding box center [612, 224] width 34 height 13
